Goal: Transaction & Acquisition: Purchase product/service

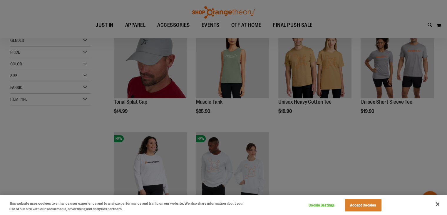
scroll to position [88, 0]
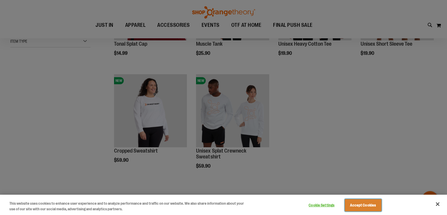
drag, startPoint x: 377, startPoint y: 204, endPoint x: 372, endPoint y: 200, distance: 5.8
click at [377, 204] on button "Accept Cookies" at bounding box center [363, 205] width 37 height 12
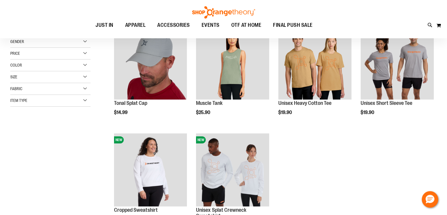
scroll to position [29, 0]
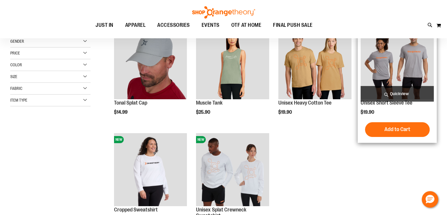
click at [398, 54] on img "product" at bounding box center [397, 62] width 73 height 73
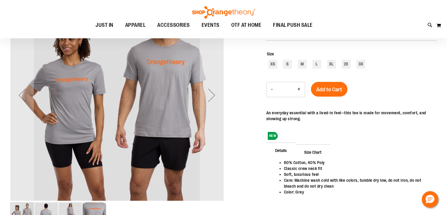
scroll to position [29, 0]
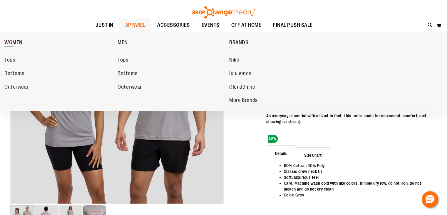
click at [13, 42] on span "WOMEN" at bounding box center [13, 42] width 18 height 7
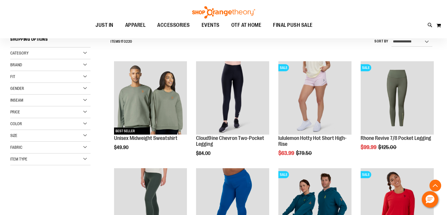
scroll to position [176, 0]
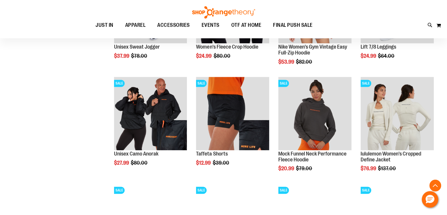
scroll to position [470, 0]
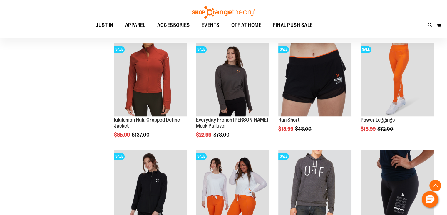
scroll to position [882, 0]
